Goal: Task Accomplishment & Management: Manage account settings

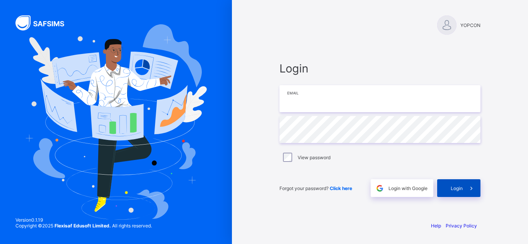
type input "**********"
click at [442, 184] on div "Login" at bounding box center [458, 189] width 43 height 18
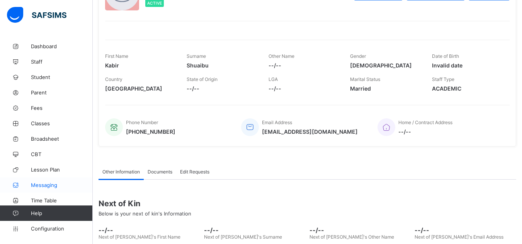
scroll to position [77, 0]
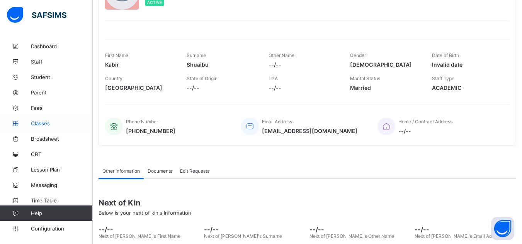
click at [47, 124] on span "Classes" at bounding box center [62, 123] width 62 height 6
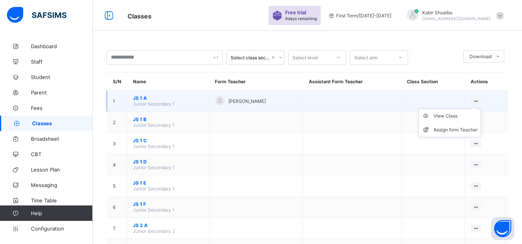
click at [475, 100] on div at bounding box center [475, 101] width 10 height 7
click at [458, 130] on div "Assign form Teacher" at bounding box center [455, 130] width 44 height 8
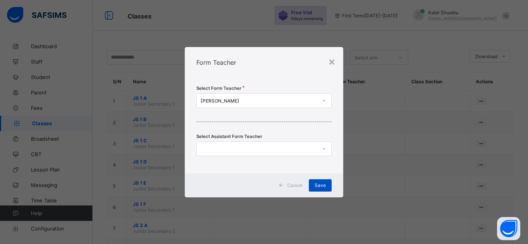
click at [323, 188] on span "Save" at bounding box center [319, 186] width 11 height 6
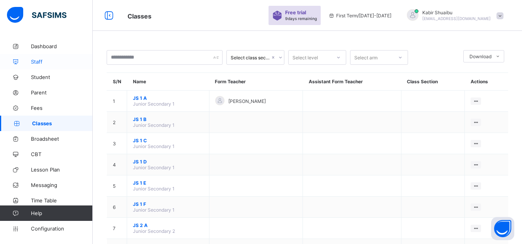
click at [51, 61] on span "Staff" at bounding box center [62, 62] width 62 height 6
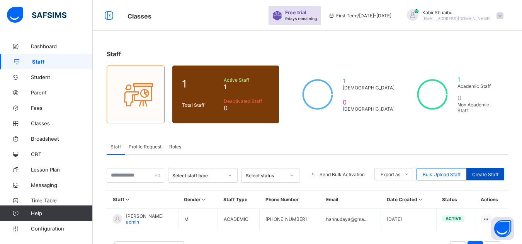
click at [497, 173] on span "Create Staff" at bounding box center [485, 175] width 26 height 6
select select "**"
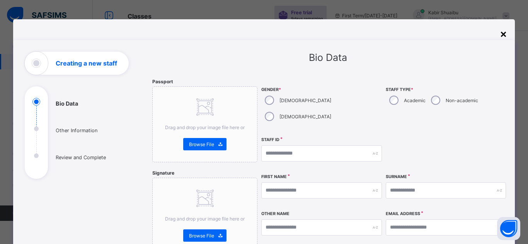
click at [500, 36] on div "×" at bounding box center [502, 33] width 7 height 13
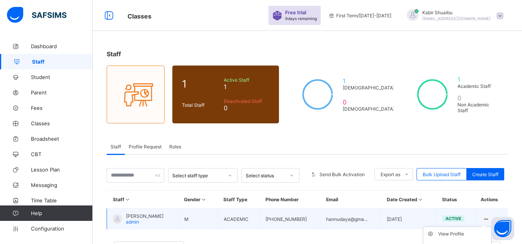
click at [488, 219] on icon at bounding box center [486, 220] width 7 height 6
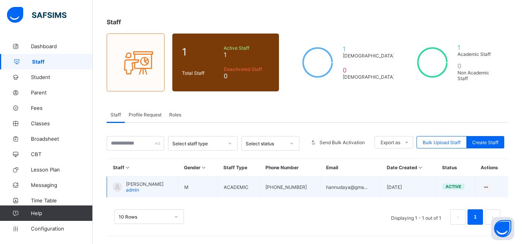
scroll to position [32, 0]
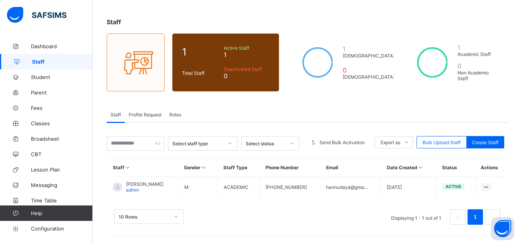
click at [261, 103] on div "Staff 1 Total Staff Active Staff 1 Deactivated Staff 0 1 [DEMOGRAPHIC_DATA] 0 […" at bounding box center [307, 126] width 429 height 238
click at [47, 76] on span "Student" at bounding box center [62, 77] width 62 height 6
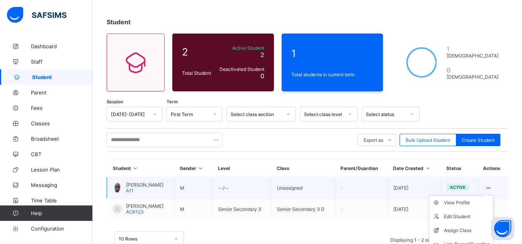
click at [491, 187] on icon at bounding box center [488, 188] width 7 height 6
click at [463, 226] on li "Assign Class" at bounding box center [461, 231] width 64 height 14
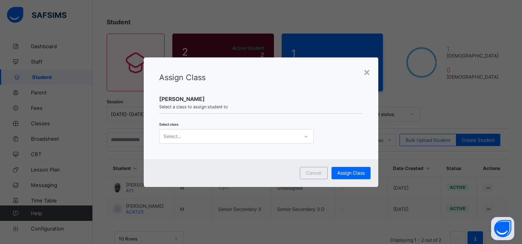
click at [281, 137] on div "Select..." at bounding box center [228, 136] width 139 height 11
click at [365, 73] on div "×" at bounding box center [366, 71] width 7 height 13
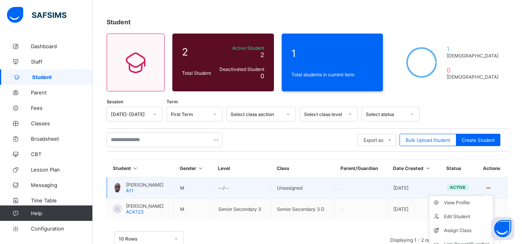
click at [491, 187] on icon at bounding box center [488, 188] width 7 height 6
click at [460, 226] on li "Assign Class" at bounding box center [461, 231] width 64 height 14
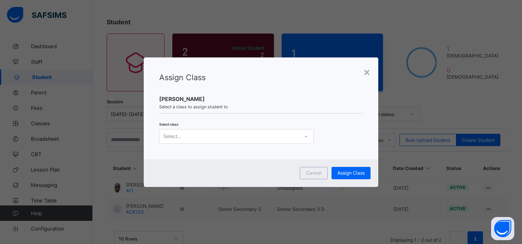
click at [204, 140] on div "Select..." at bounding box center [228, 136] width 139 height 11
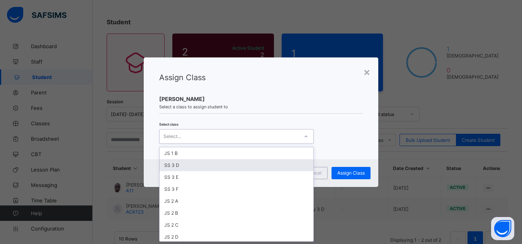
click at [215, 166] on div "SS 3 D" at bounding box center [236, 165] width 154 height 12
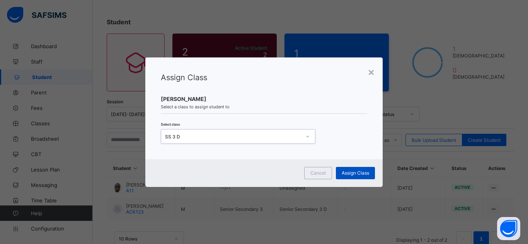
click at [349, 176] on div "Assign Class" at bounding box center [355, 173] width 39 height 12
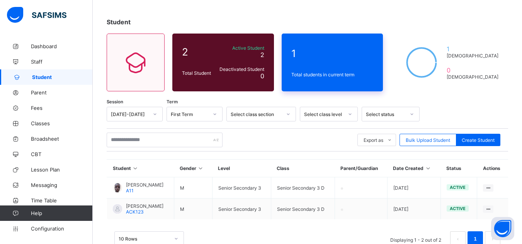
click at [324, 69] on div "1 Total students in current term" at bounding box center [333, 63] width 102 height 58
click at [42, 138] on span "Broadsheet" at bounding box center [62, 139] width 62 height 6
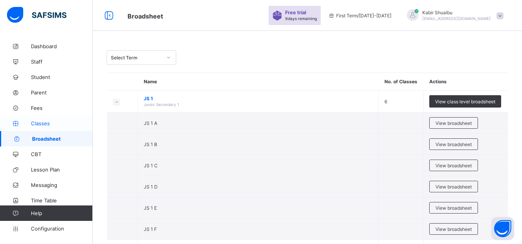
click at [40, 122] on span "Classes" at bounding box center [62, 123] width 62 height 6
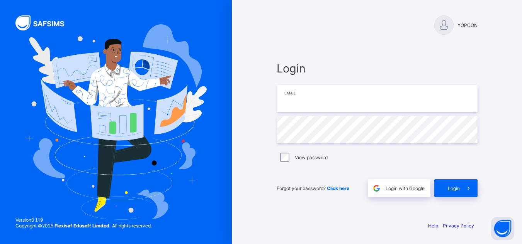
type input "**********"
